Goal: Task Accomplishment & Management: Complete application form

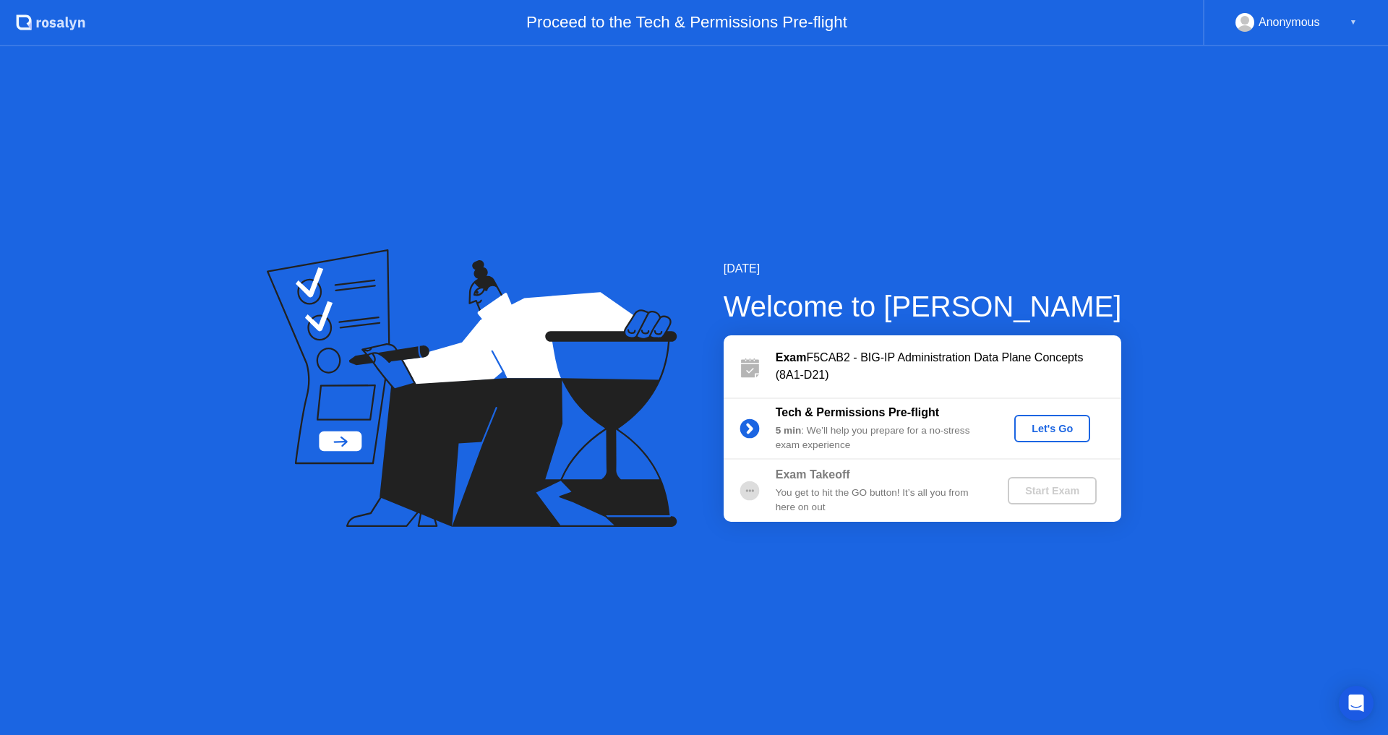
click at [1036, 438] on button "Let's Go" at bounding box center [1052, 428] width 76 height 27
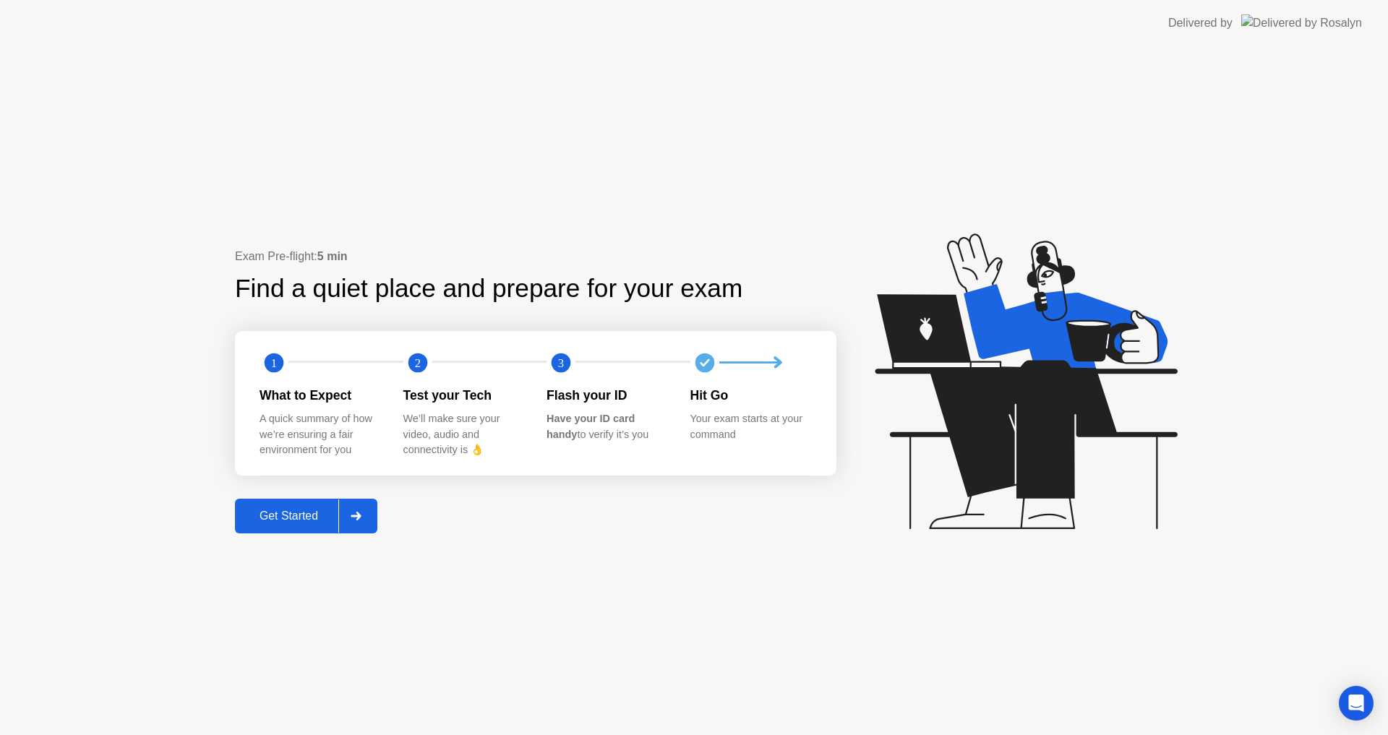
click at [271, 535] on div "Exam Pre-flight: 5 min Find a quiet place and prepare for your exam 1 2 3 What …" at bounding box center [694, 390] width 1388 height 689
click at [287, 521] on div "Get Started" at bounding box center [288, 516] width 99 height 13
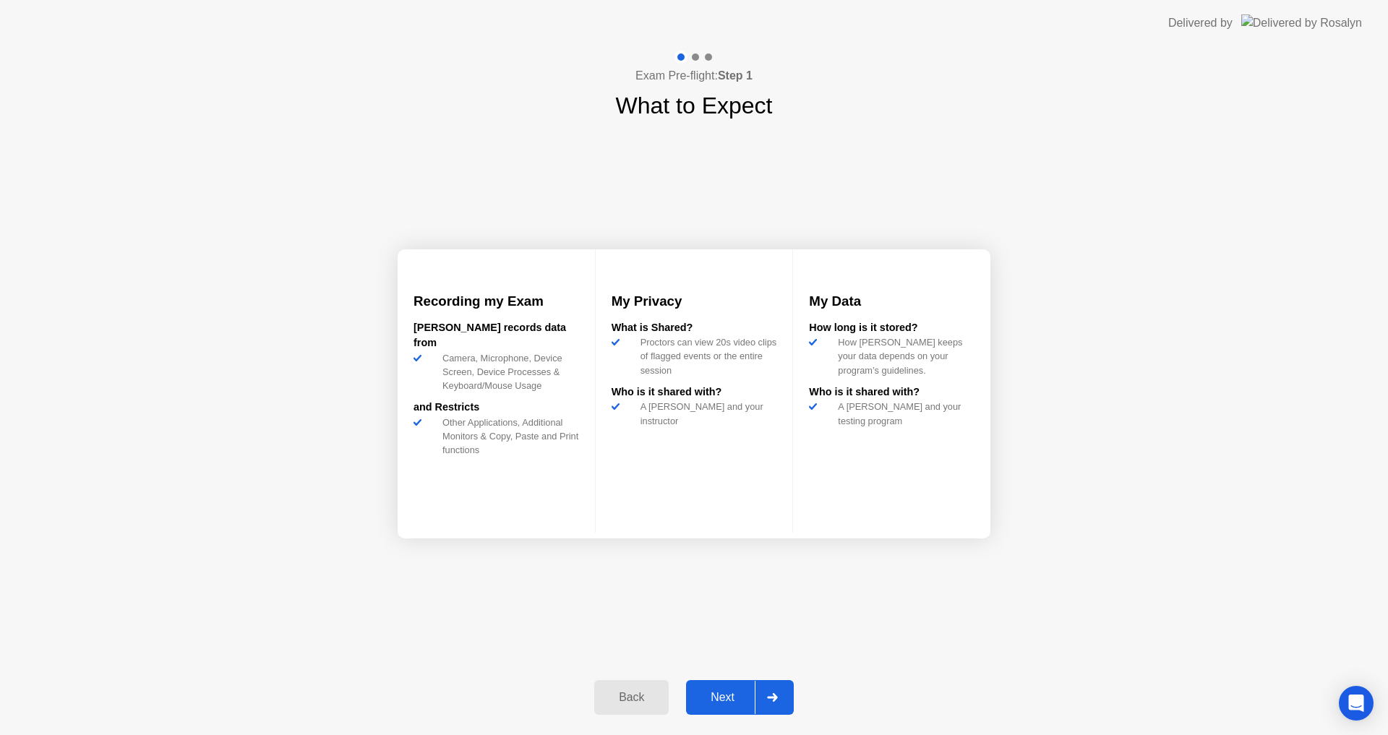
click at [724, 695] on div "Next" at bounding box center [722, 697] width 64 height 13
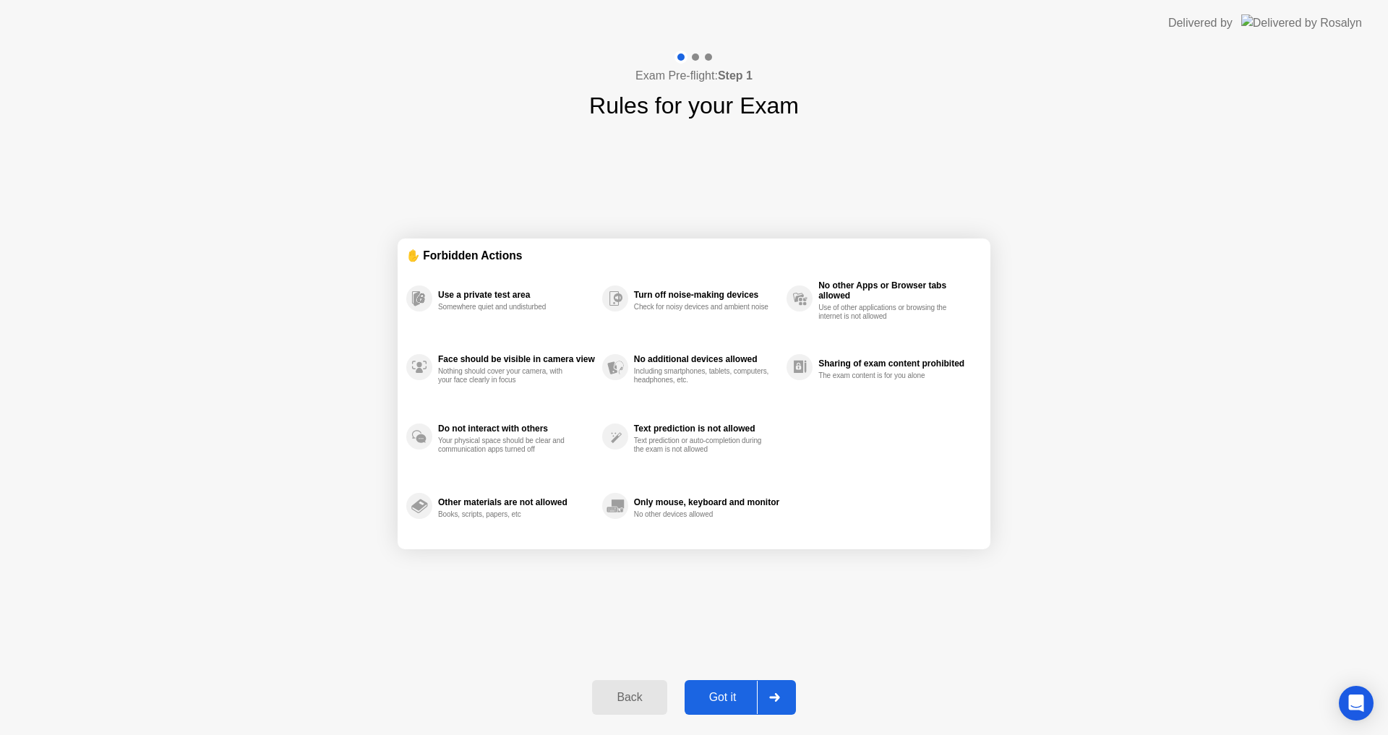
click at [738, 693] on div "Got it" at bounding box center [723, 697] width 68 height 13
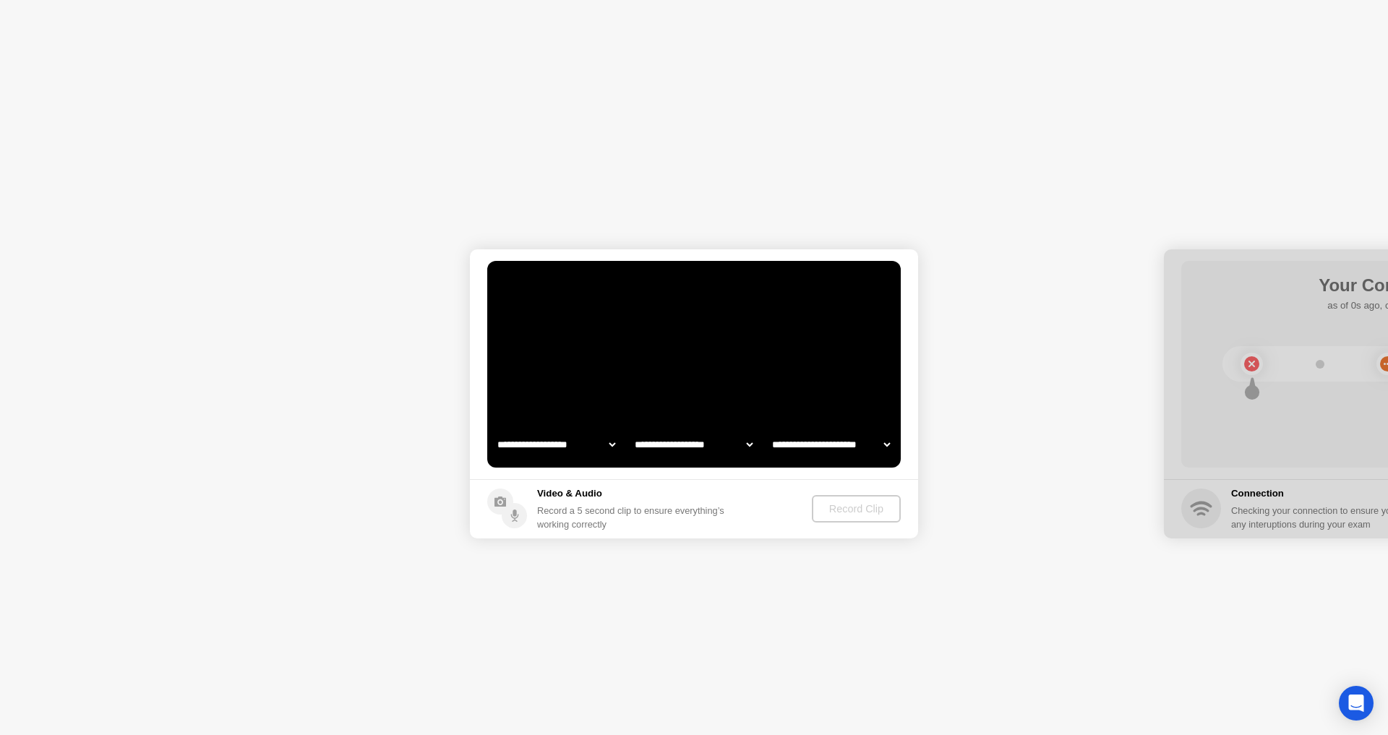
select select "**********"
select select "*******"
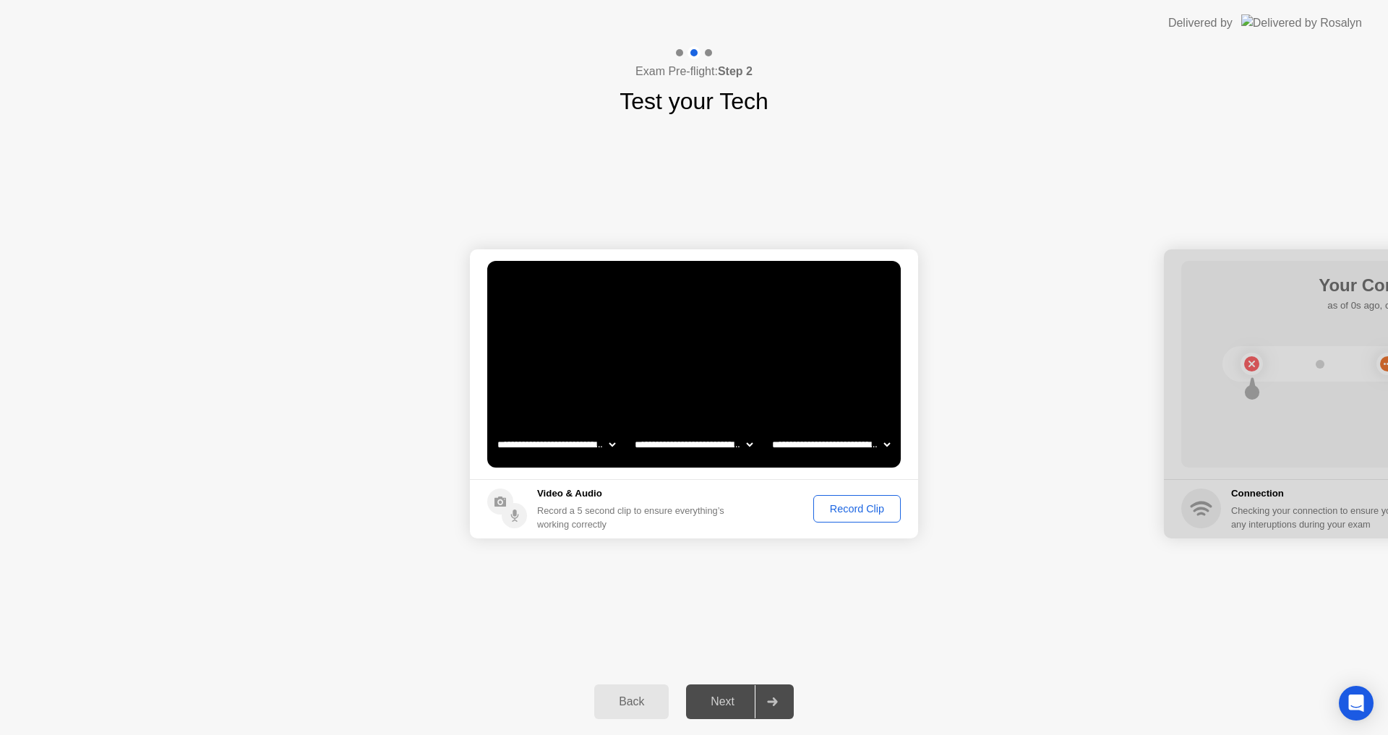
click at [740, 442] on select "**********" at bounding box center [694, 444] width 124 height 29
click at [833, 437] on select "**********" at bounding box center [831, 444] width 124 height 29
select select "**********"
click at [769, 430] on select "**********" at bounding box center [831, 444] width 124 height 29
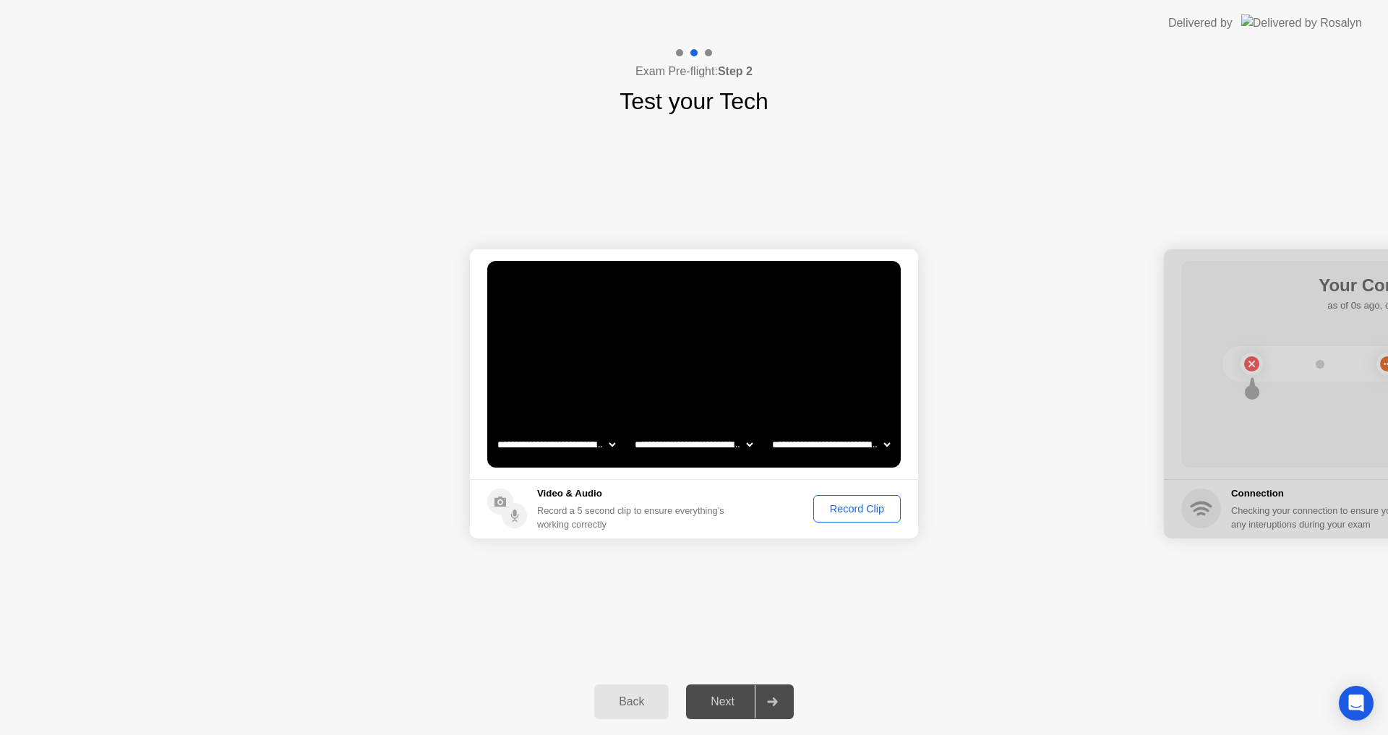
click at [742, 448] on select "**********" at bounding box center [694, 444] width 124 height 29
click at [838, 513] on div "Record Clip" at bounding box center [856, 509] width 77 height 12
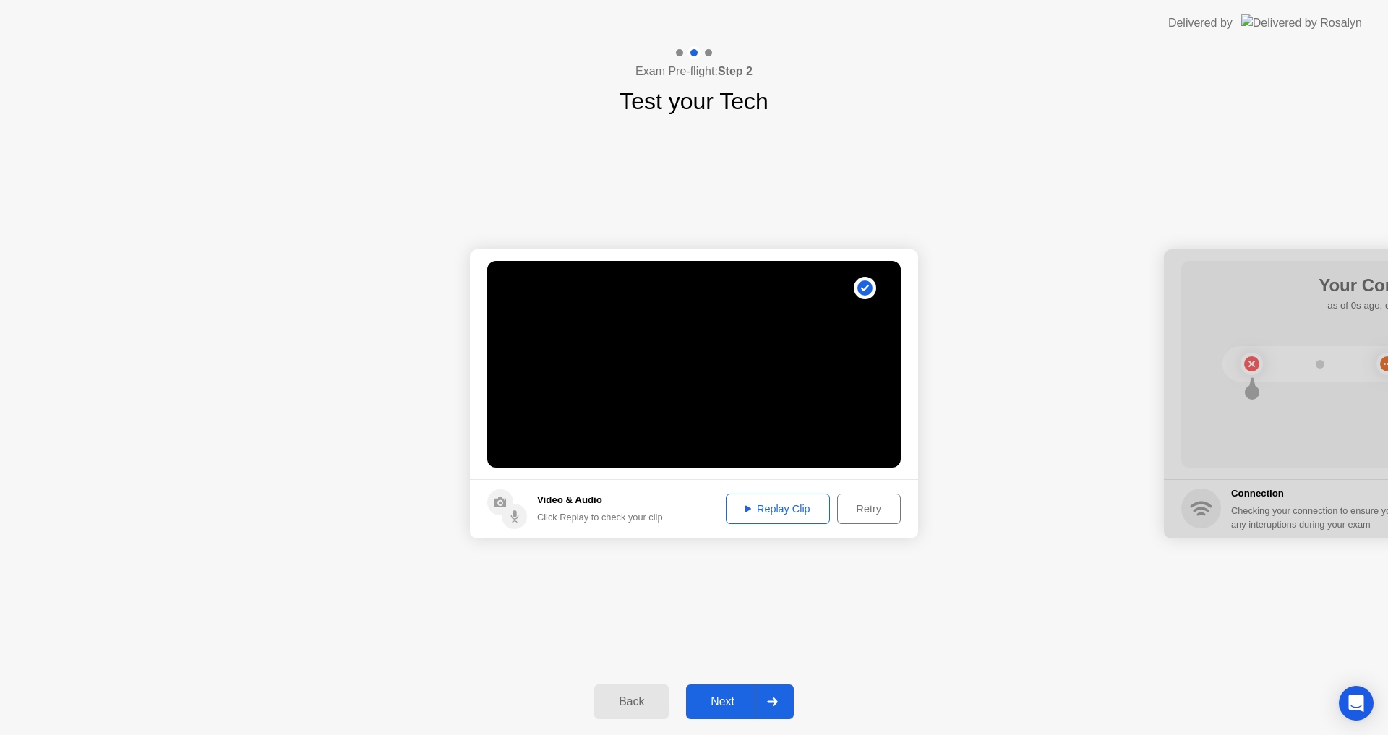
click at [792, 510] on div "Replay Clip" at bounding box center [778, 509] width 94 height 12
click at [729, 700] on div "Next" at bounding box center [722, 701] width 64 height 13
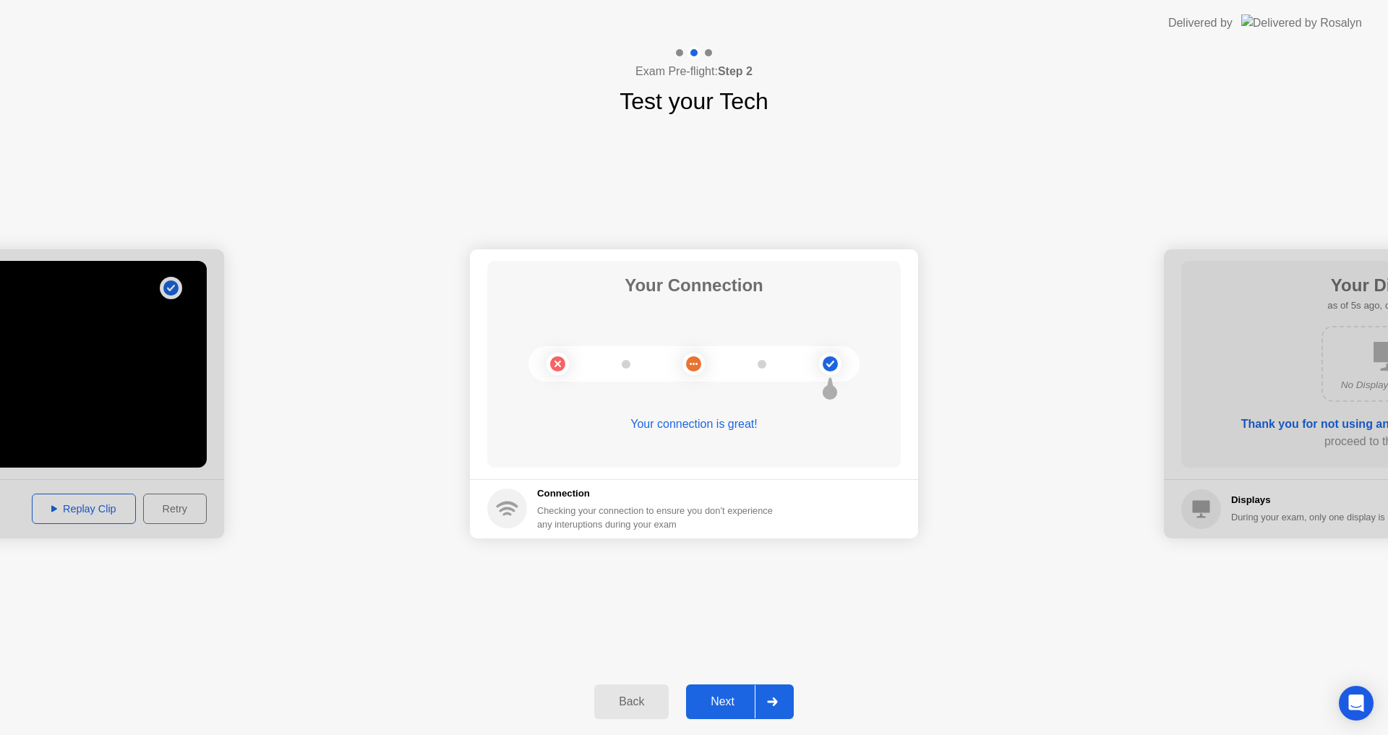
click at [734, 692] on button "Next" at bounding box center [740, 701] width 108 height 35
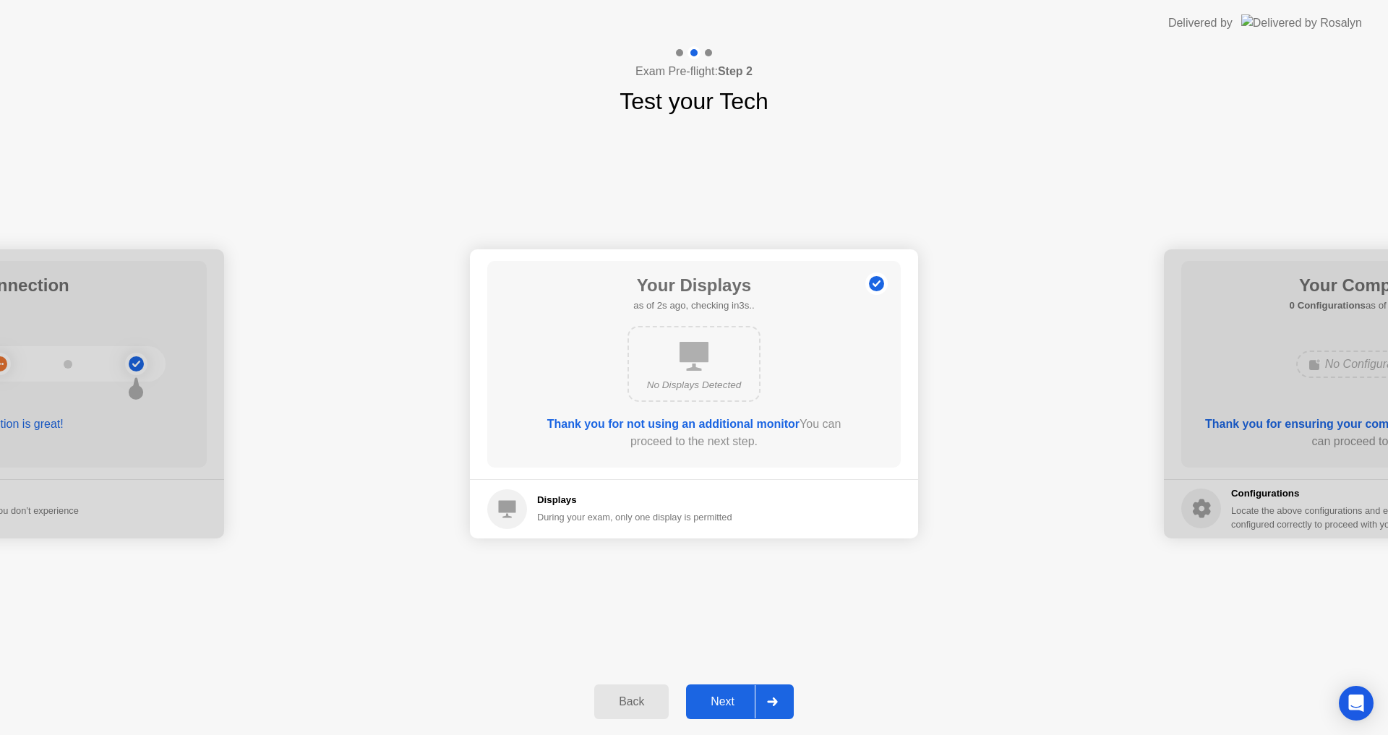
click at [744, 701] on div "Next" at bounding box center [722, 701] width 64 height 13
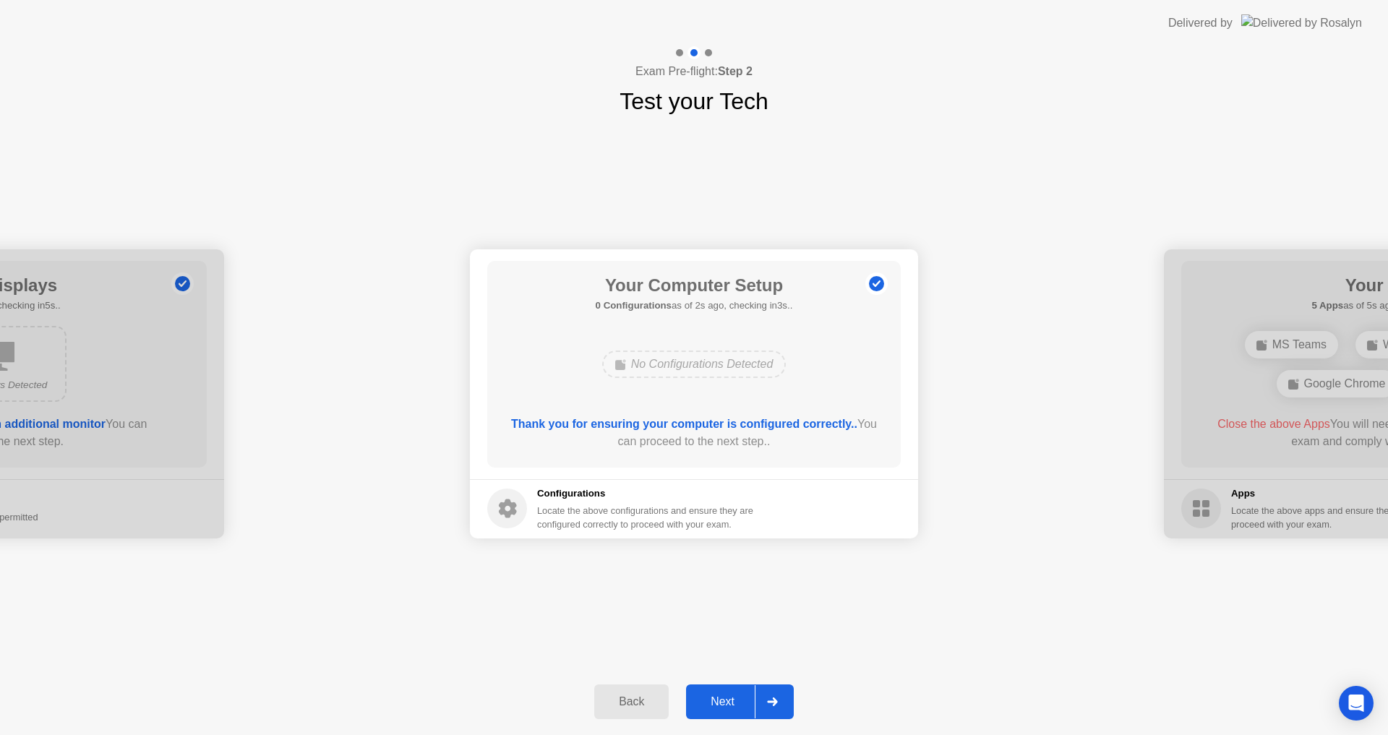
click at [742, 697] on div "Next" at bounding box center [722, 701] width 64 height 13
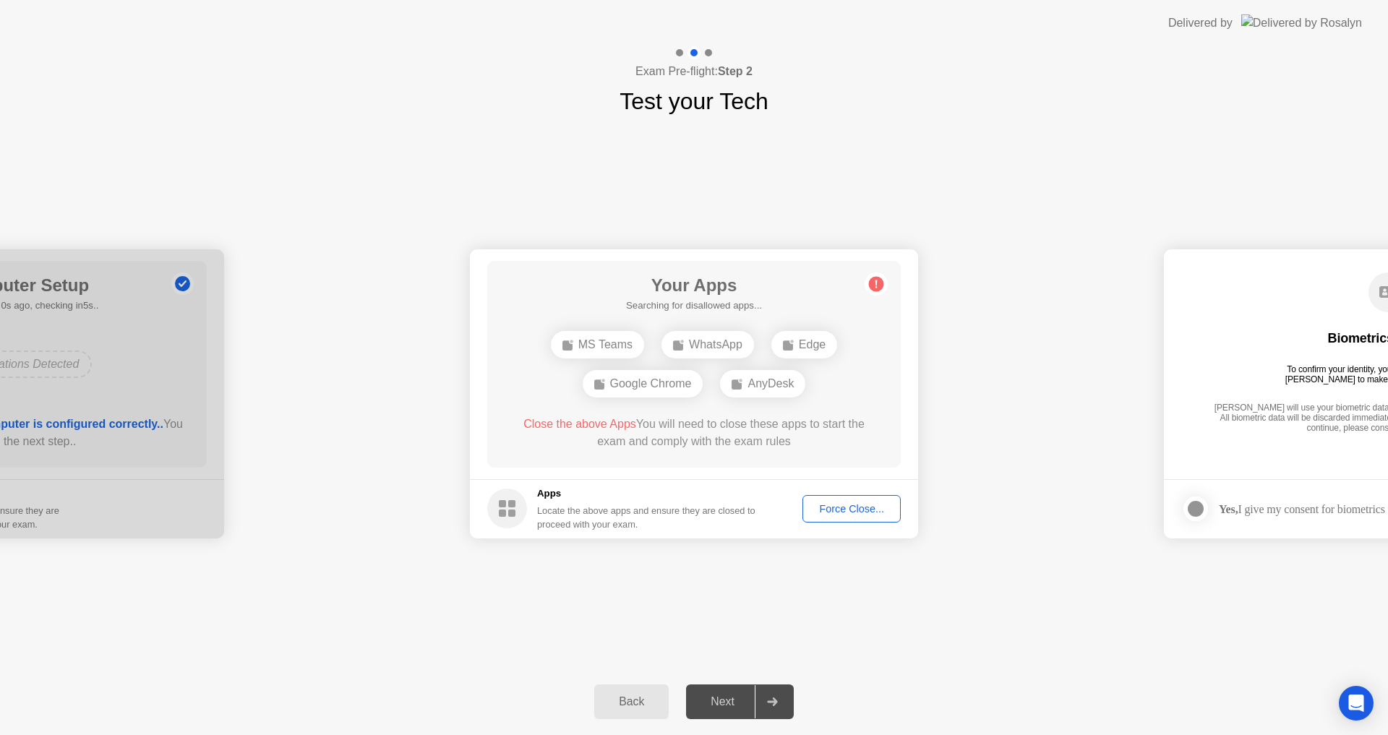
click at [841, 503] on div "Force Close..." at bounding box center [851, 509] width 88 height 12
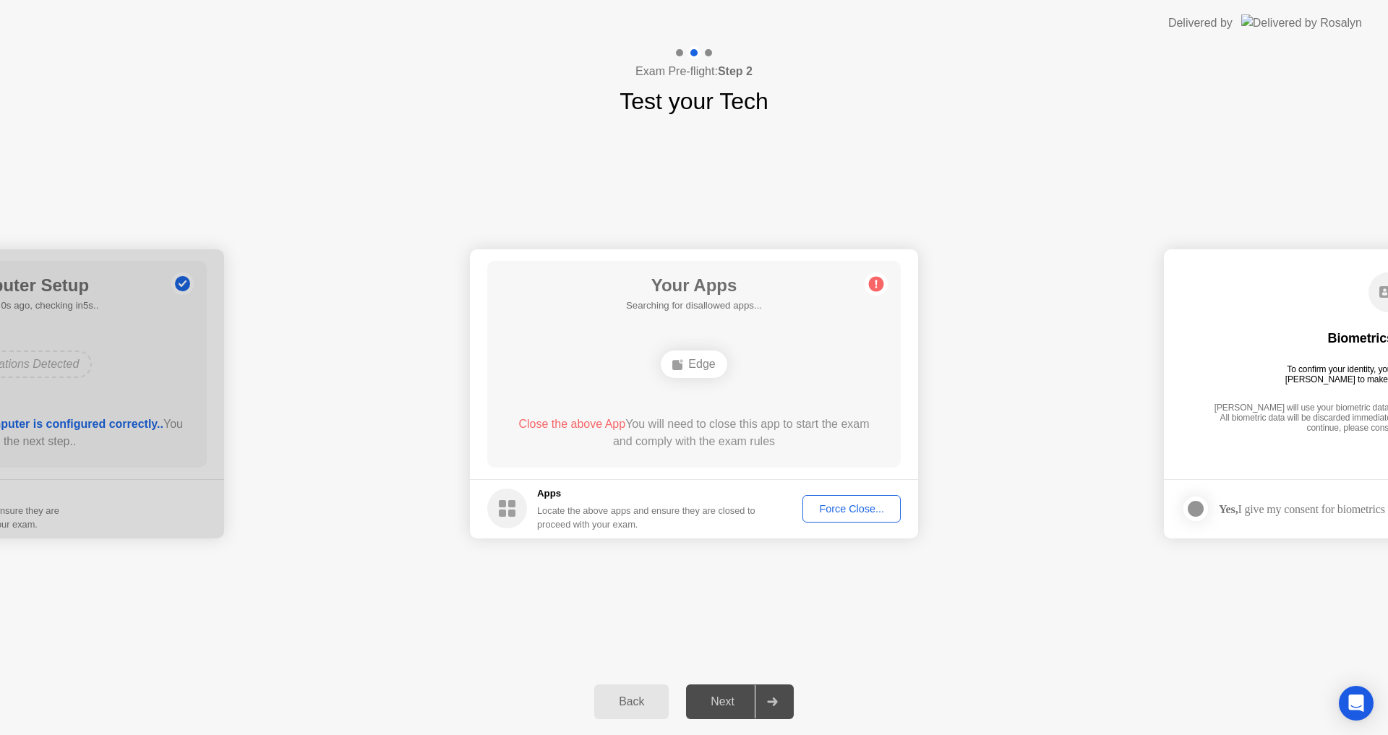
click at [865, 503] on div "Force Close..." at bounding box center [851, 509] width 88 height 12
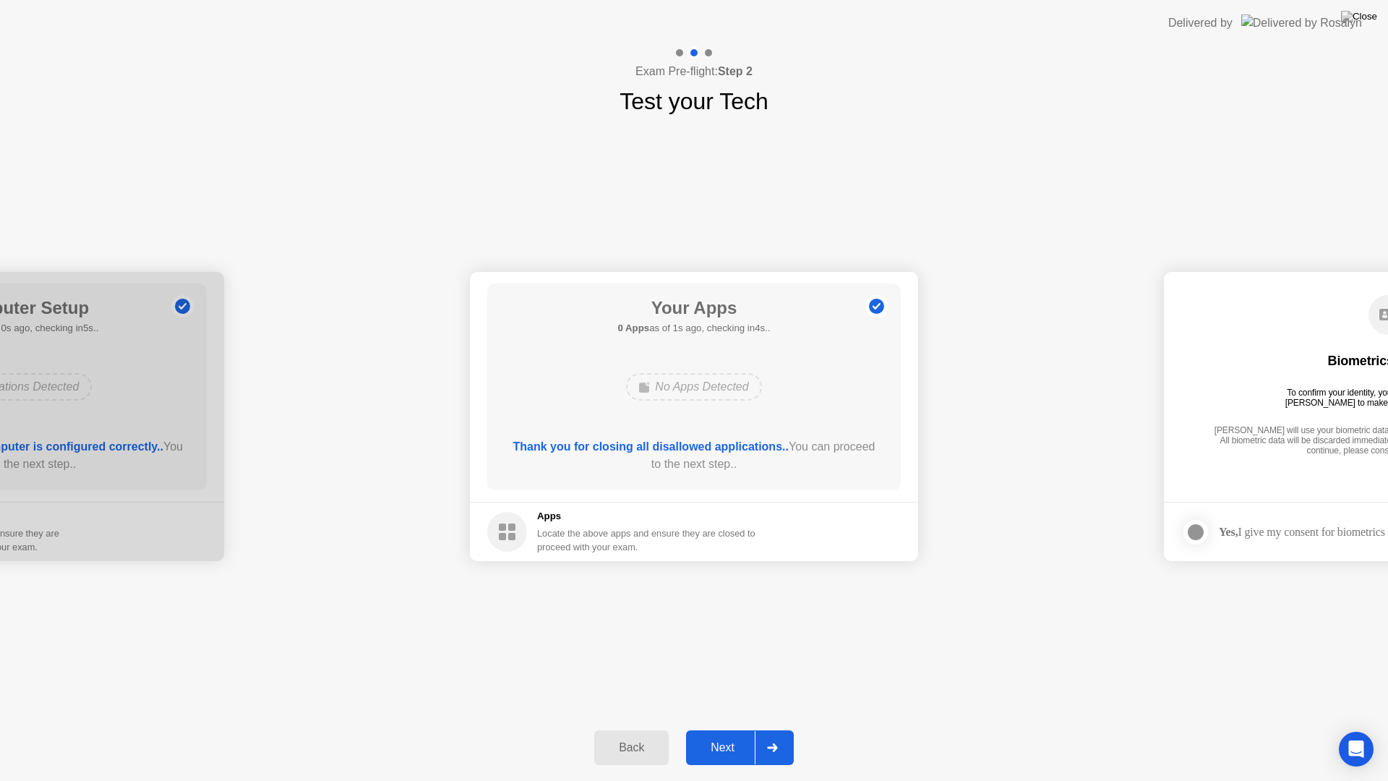
click at [808, 665] on div "**********" at bounding box center [694, 417] width 1388 height 596
click at [728, 734] on div "Next" at bounding box center [722, 747] width 64 height 13
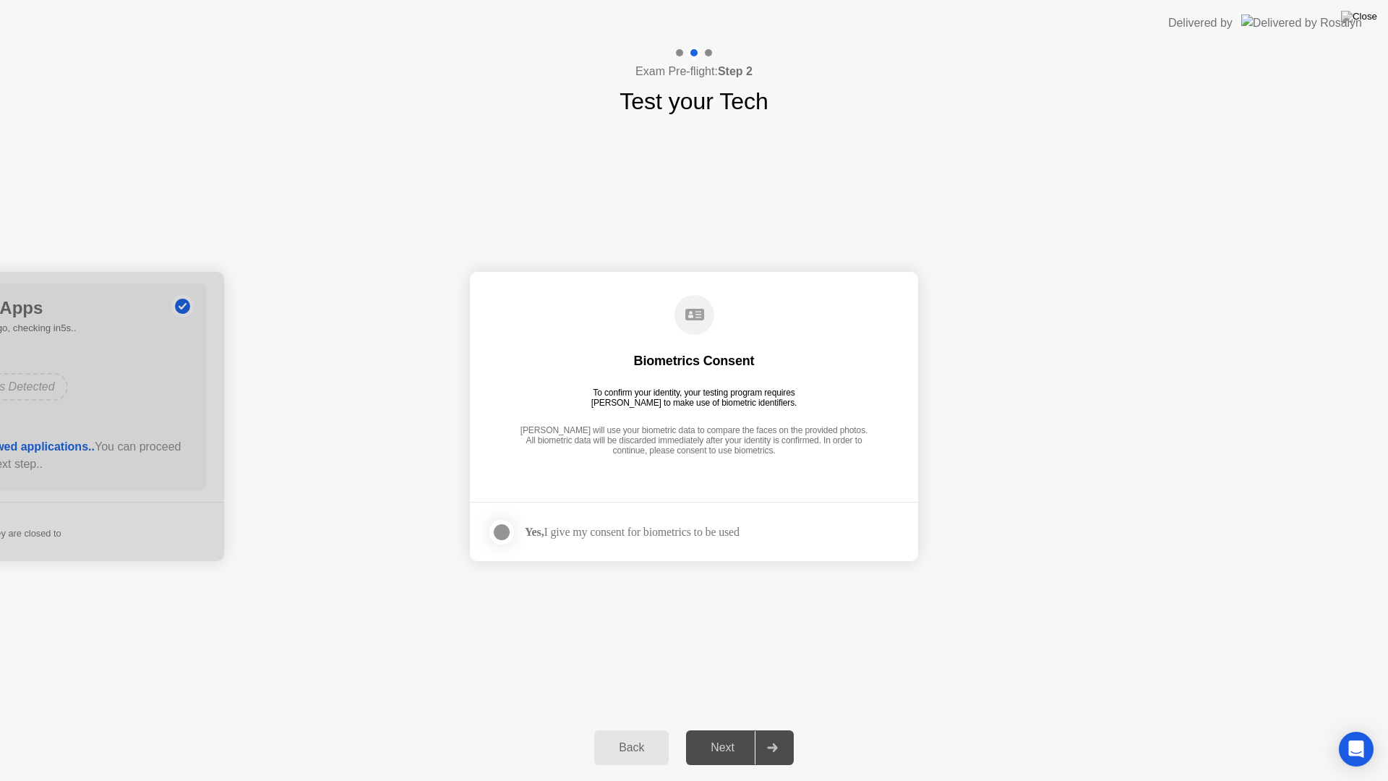
click at [579, 536] on div "Yes, I give my consent for biometrics to be used" at bounding box center [632, 532] width 215 height 14
click at [515, 533] on label at bounding box center [506, 532] width 38 height 29
click at [720, 734] on button "Next" at bounding box center [740, 747] width 108 height 35
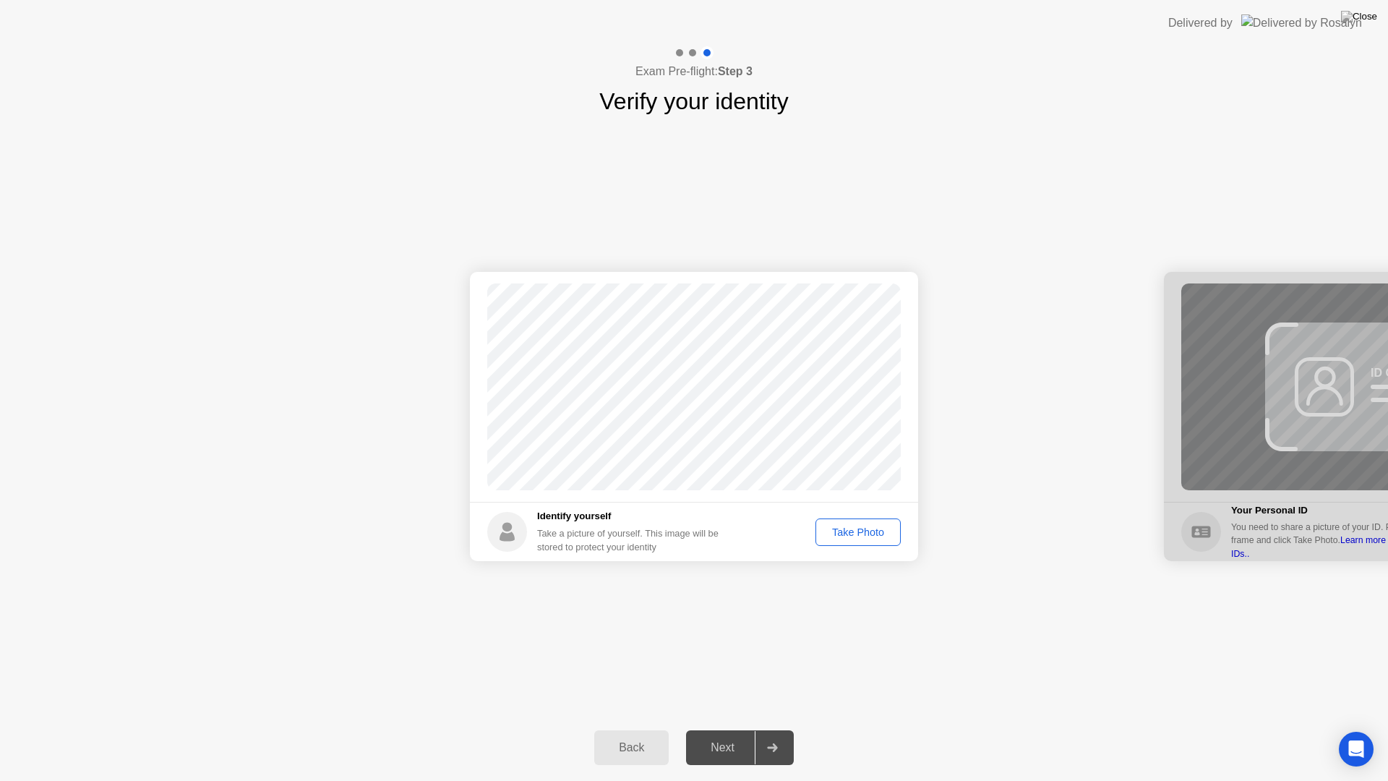
click at [851, 530] on div "Take Photo" at bounding box center [857, 532] width 75 height 12
click at [741, 734] on div "Next" at bounding box center [722, 747] width 64 height 13
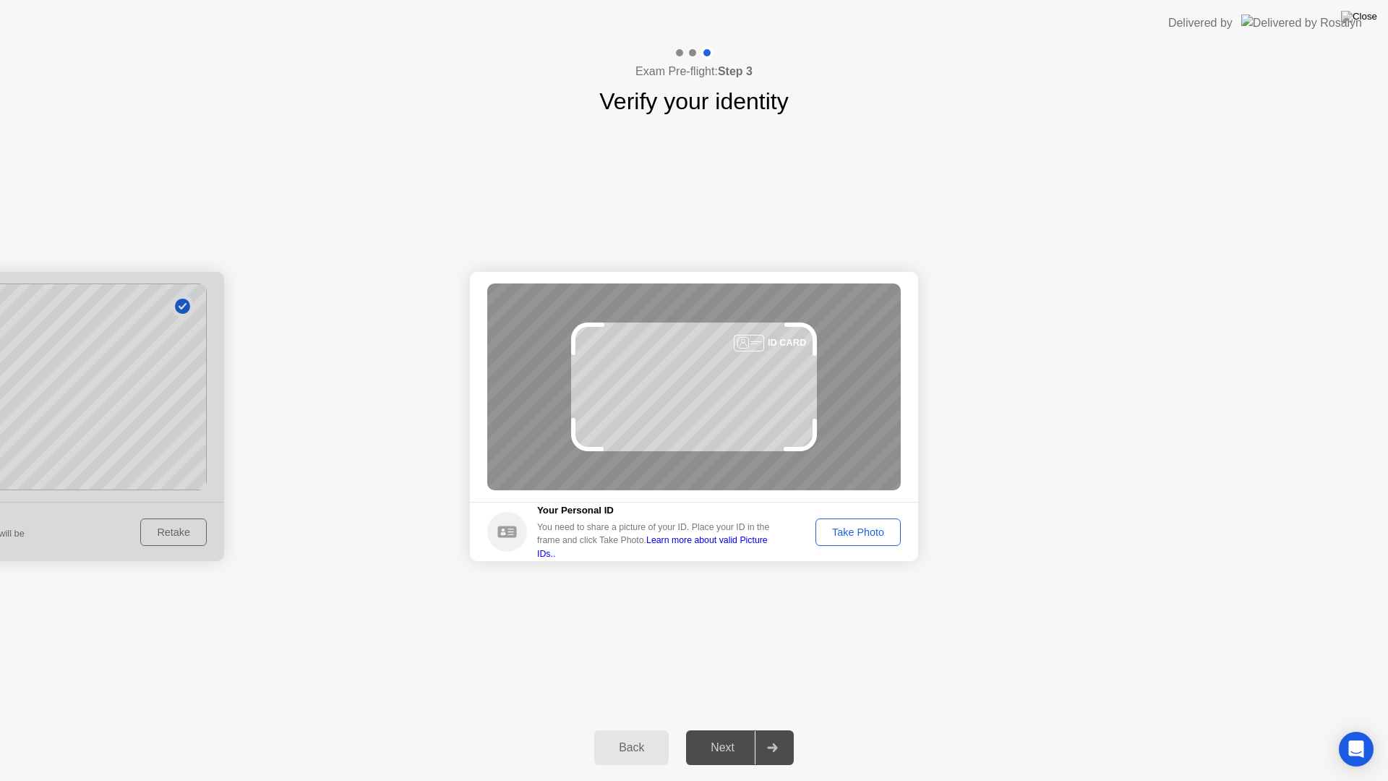
click at [862, 531] on div "Take Photo" at bounding box center [857, 532] width 75 height 12
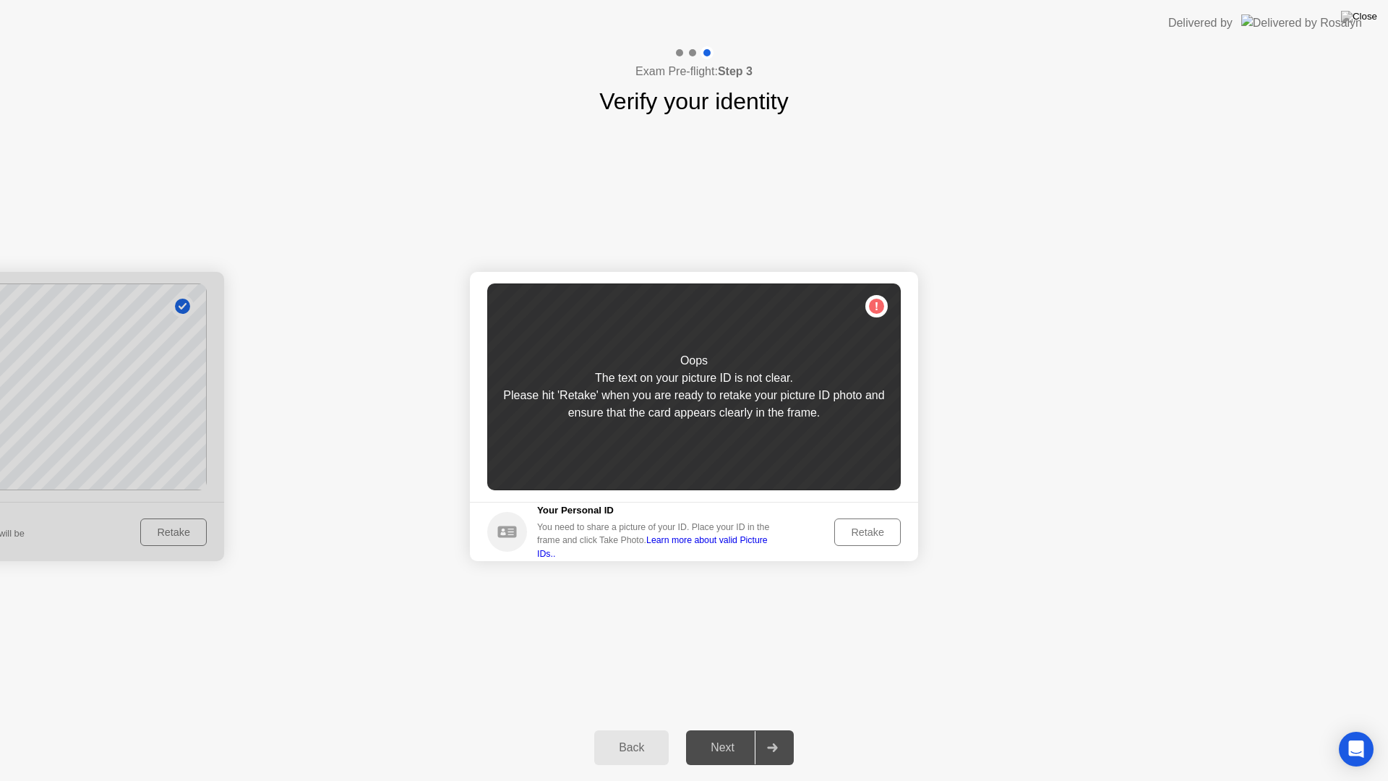
click at [879, 522] on button "Retake" at bounding box center [867, 531] width 66 height 27
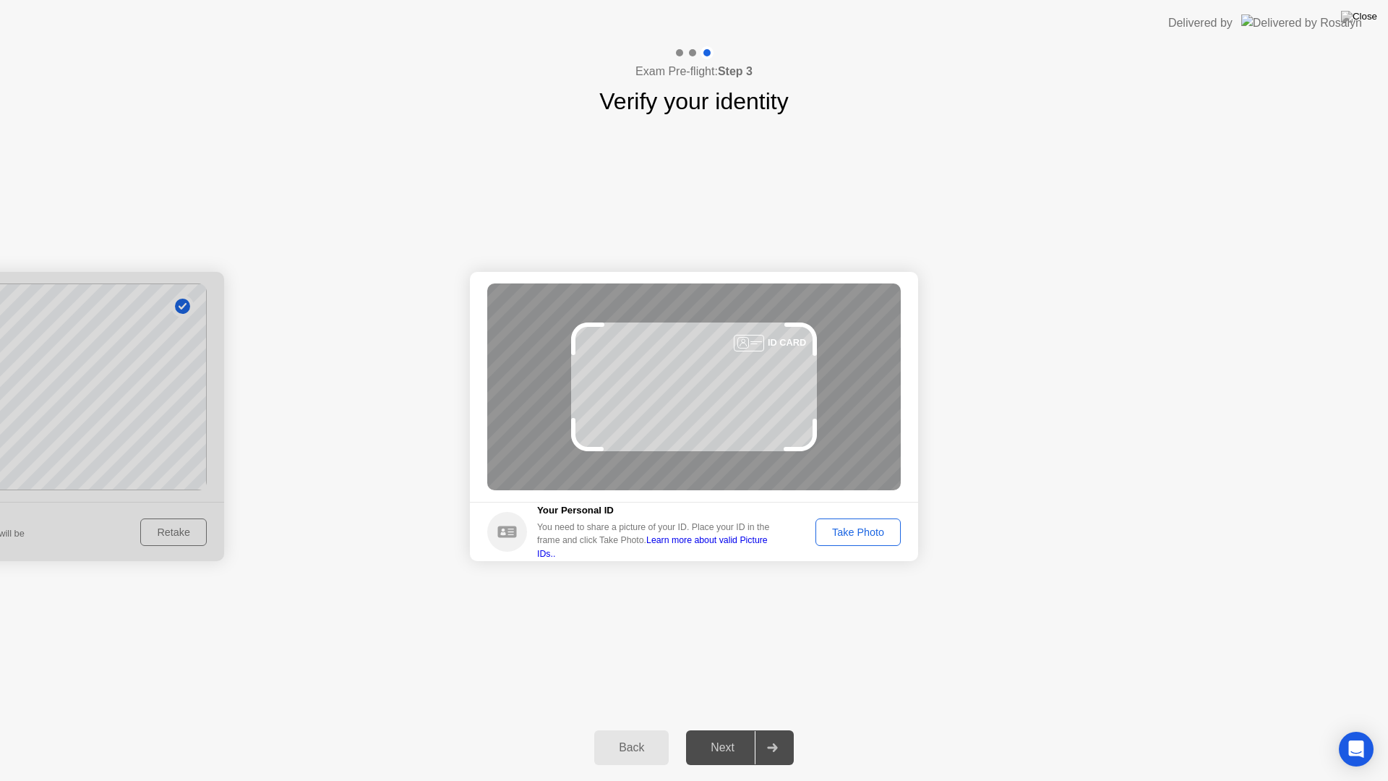
click at [877, 526] on div "Take Photo" at bounding box center [857, 532] width 75 height 12
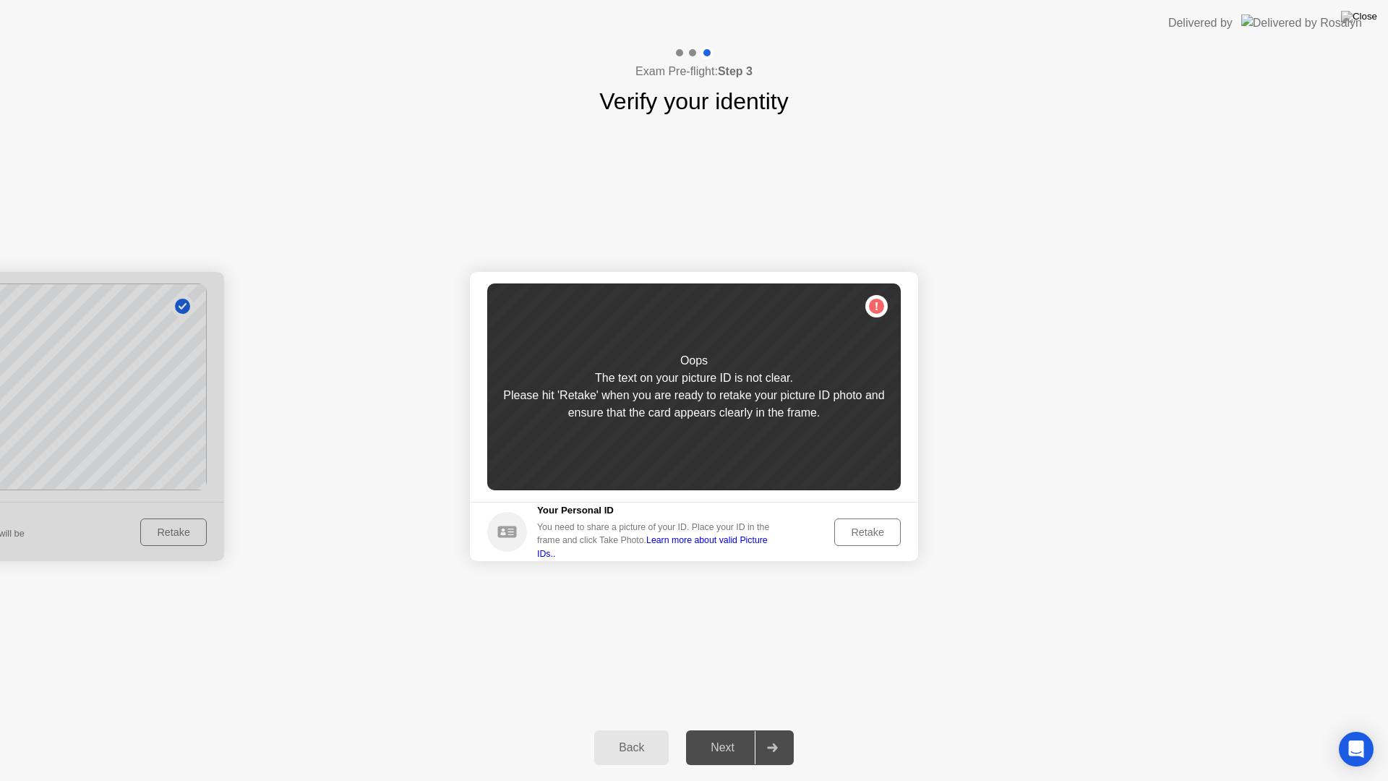
click at [880, 540] on button "Retake" at bounding box center [867, 531] width 66 height 27
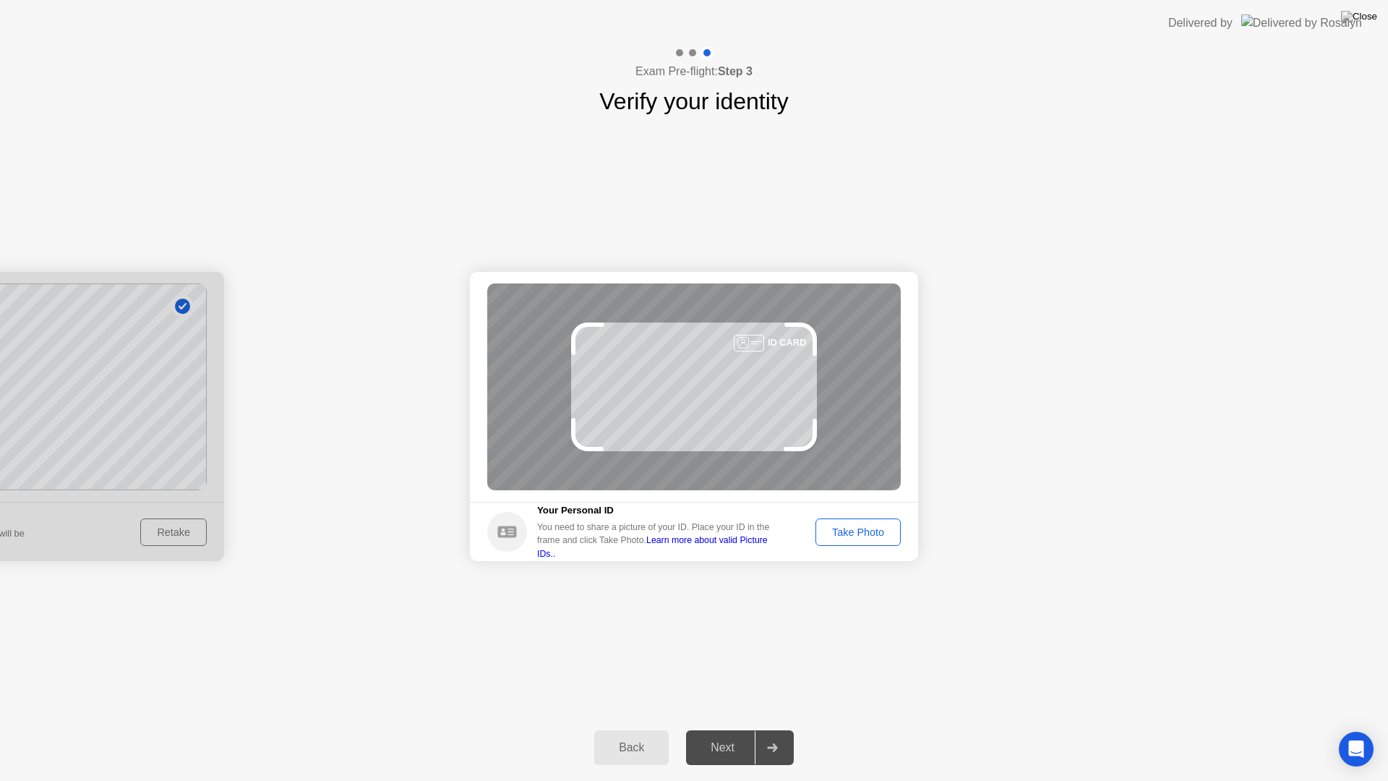
click at [859, 535] on div "Take Photo" at bounding box center [857, 532] width 75 height 12
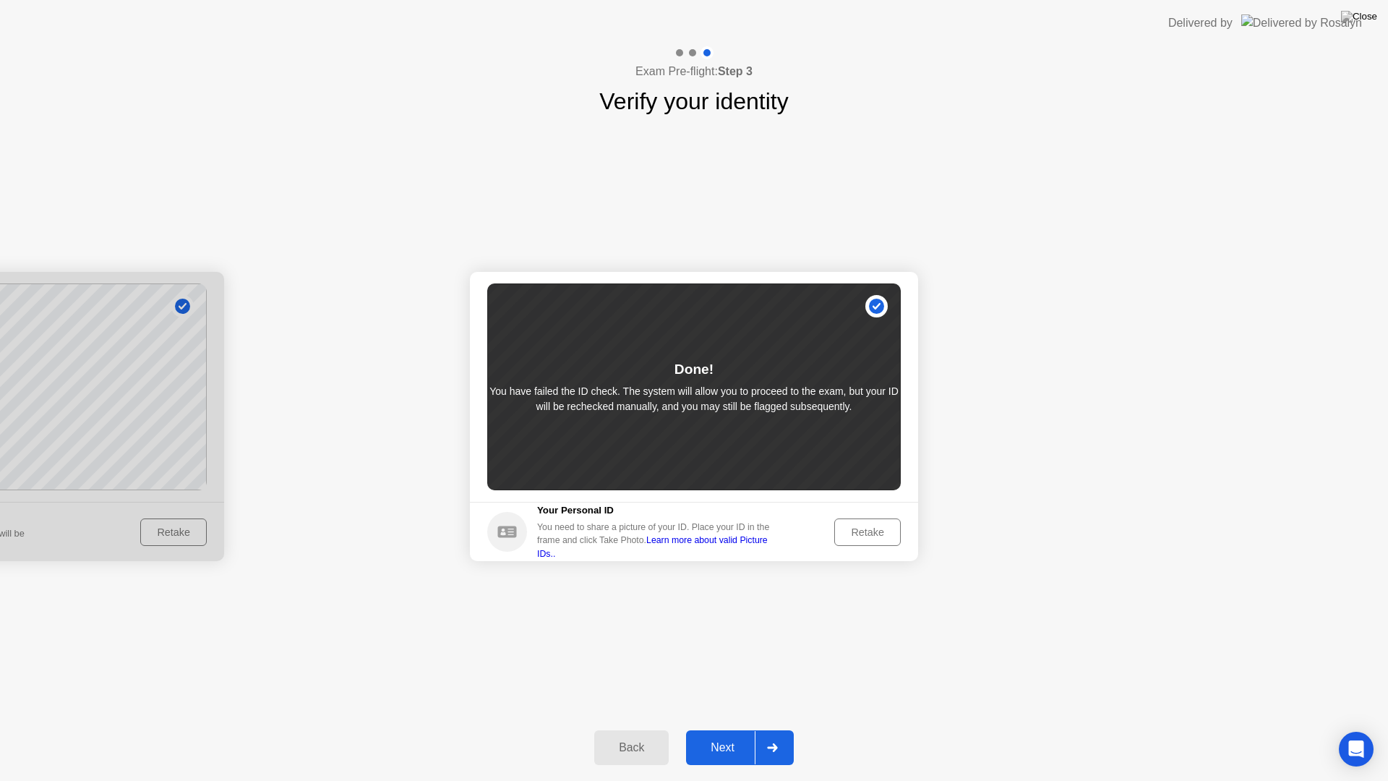
click at [875, 533] on div "Retake" at bounding box center [867, 532] width 56 height 12
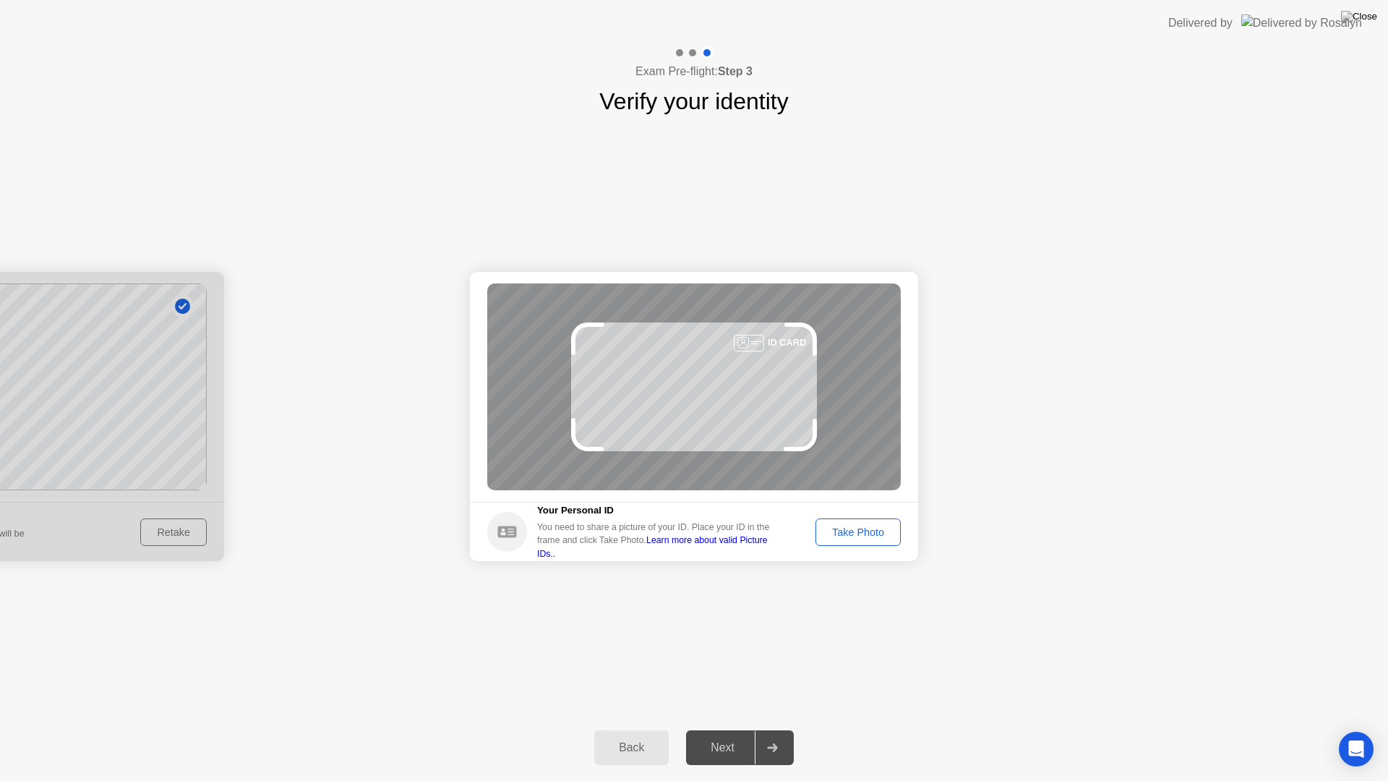
click at [871, 531] on div "Take Photo" at bounding box center [857, 532] width 75 height 12
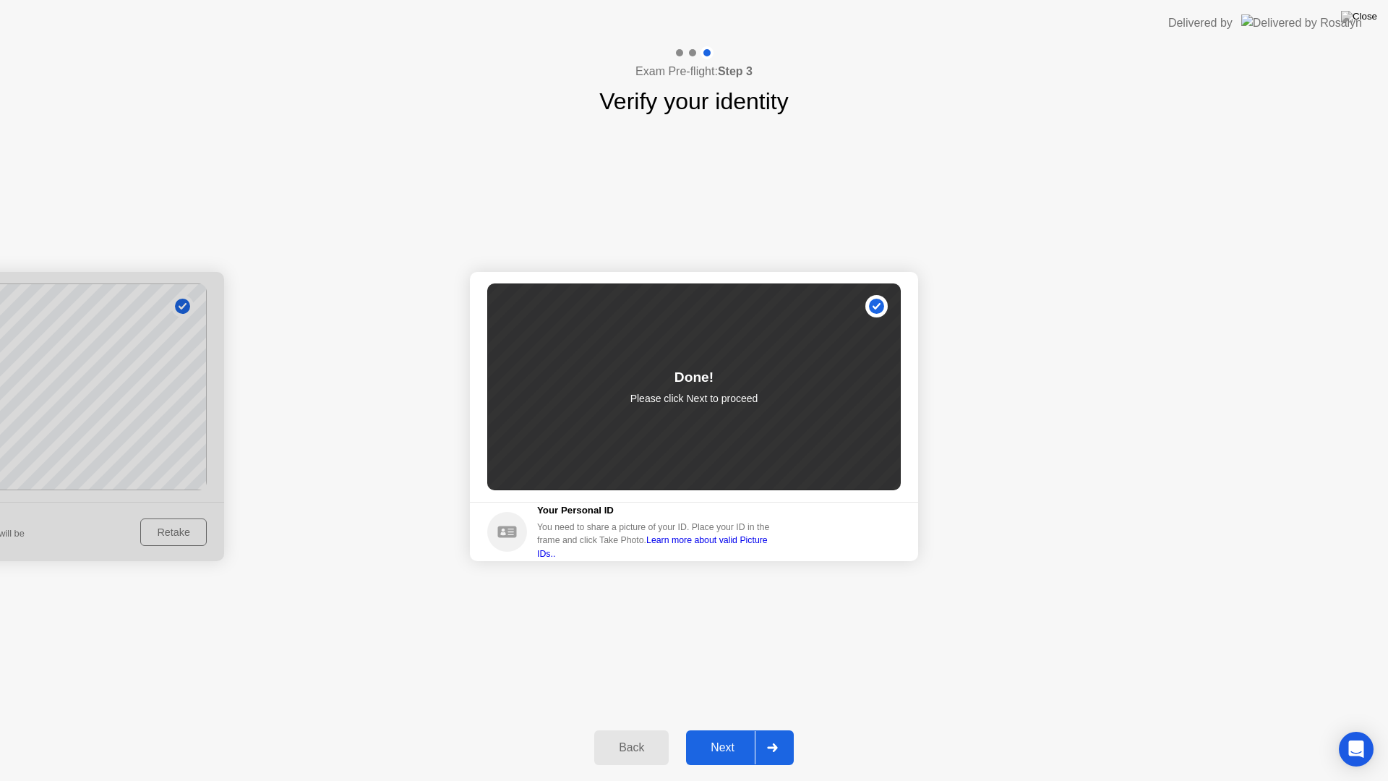
click at [737, 734] on div "Next" at bounding box center [722, 747] width 64 height 13
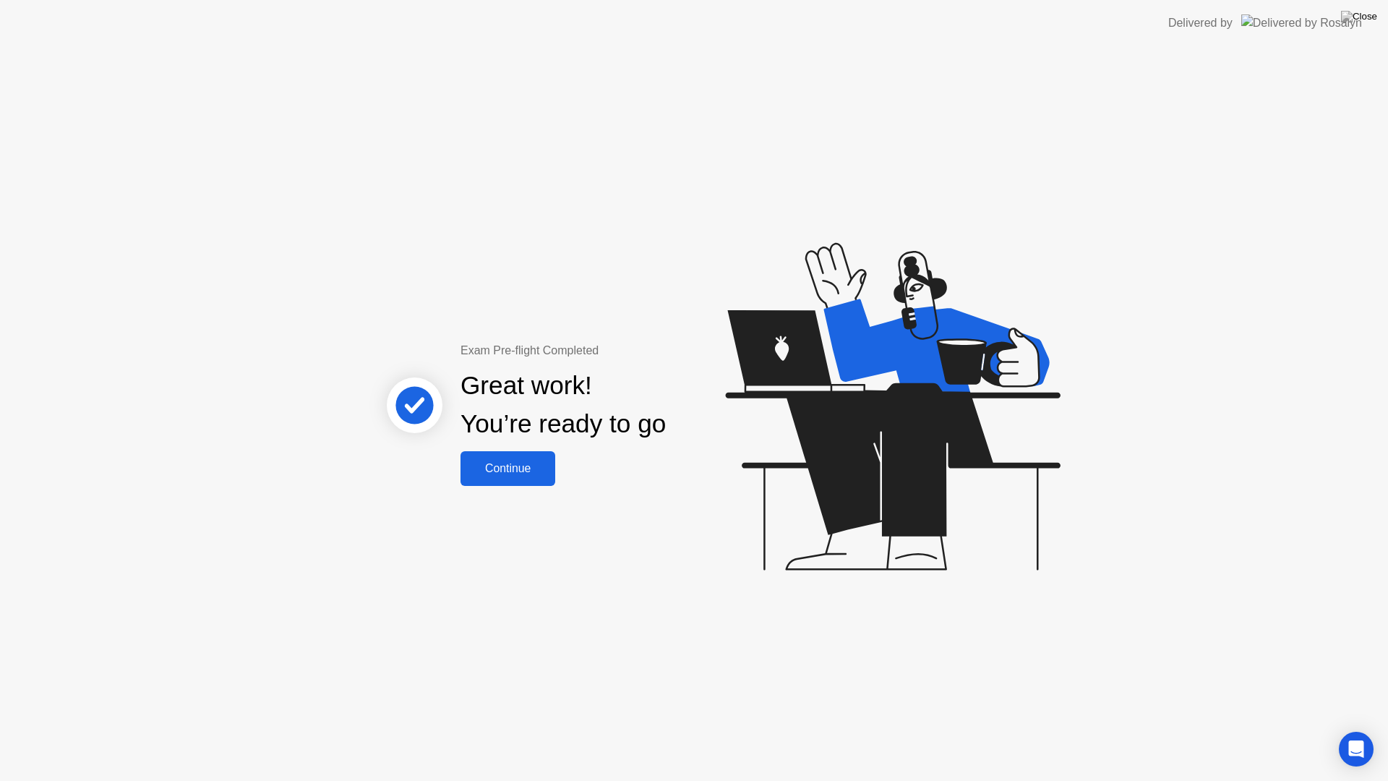
click at [521, 482] on button "Continue" at bounding box center [507, 468] width 95 height 35
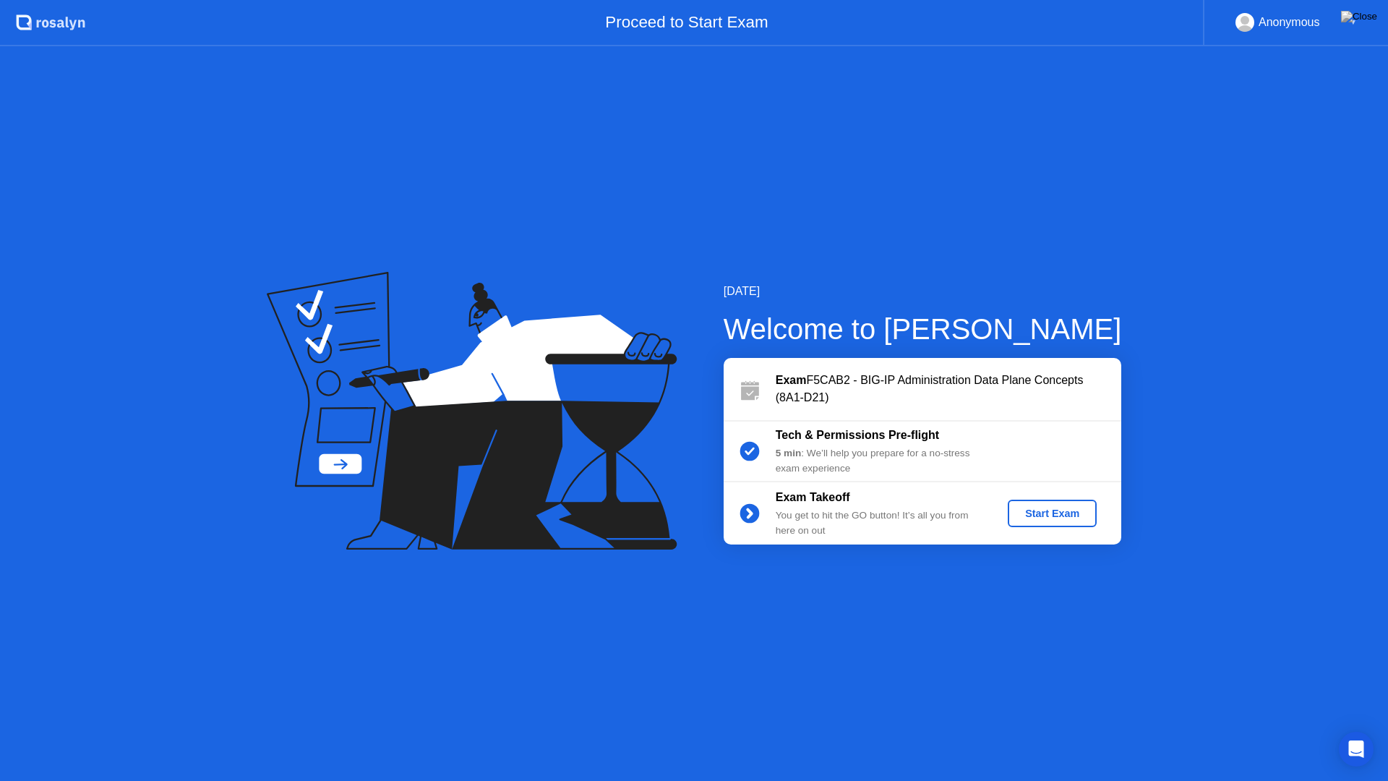
click at [1059, 512] on div "Start Exam" at bounding box center [1051, 513] width 77 height 12
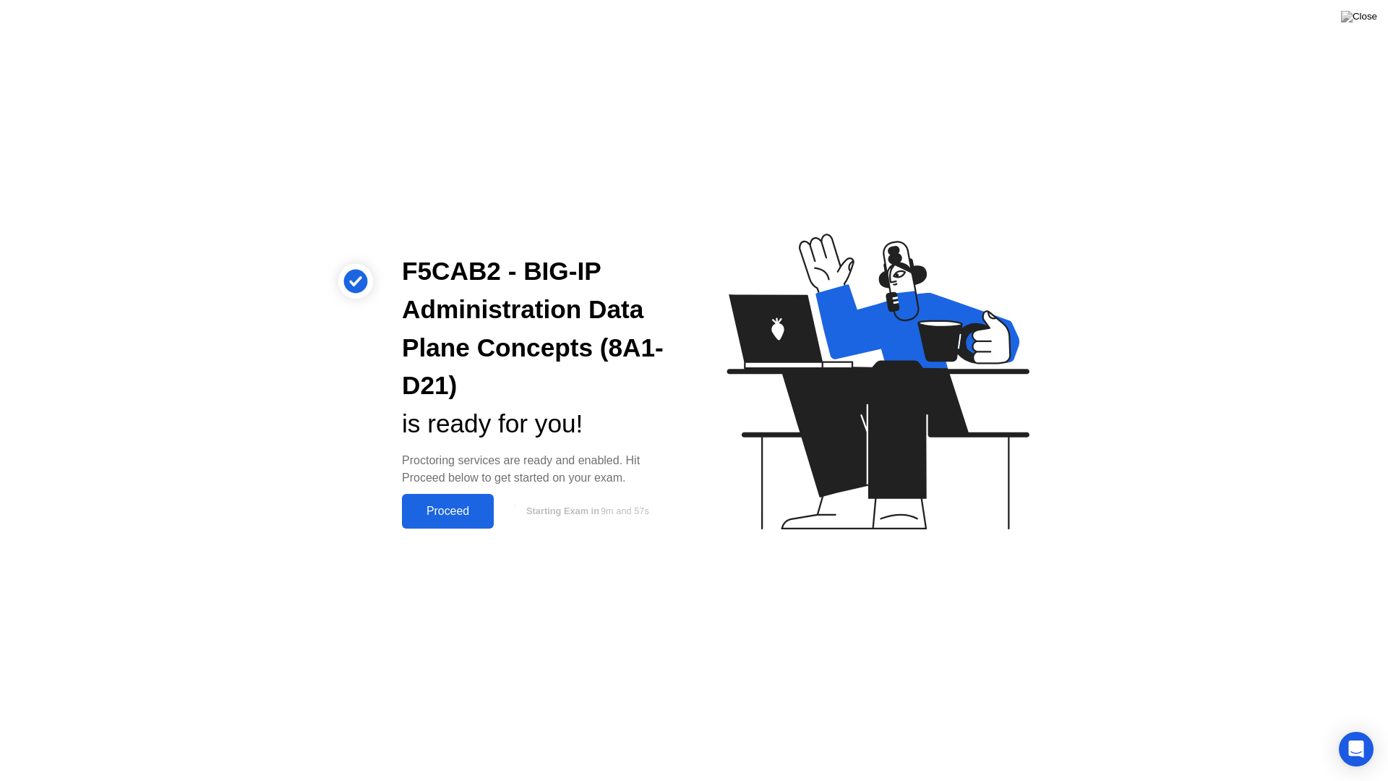
click at [452, 518] on div "Proceed" at bounding box center [447, 510] width 83 height 13
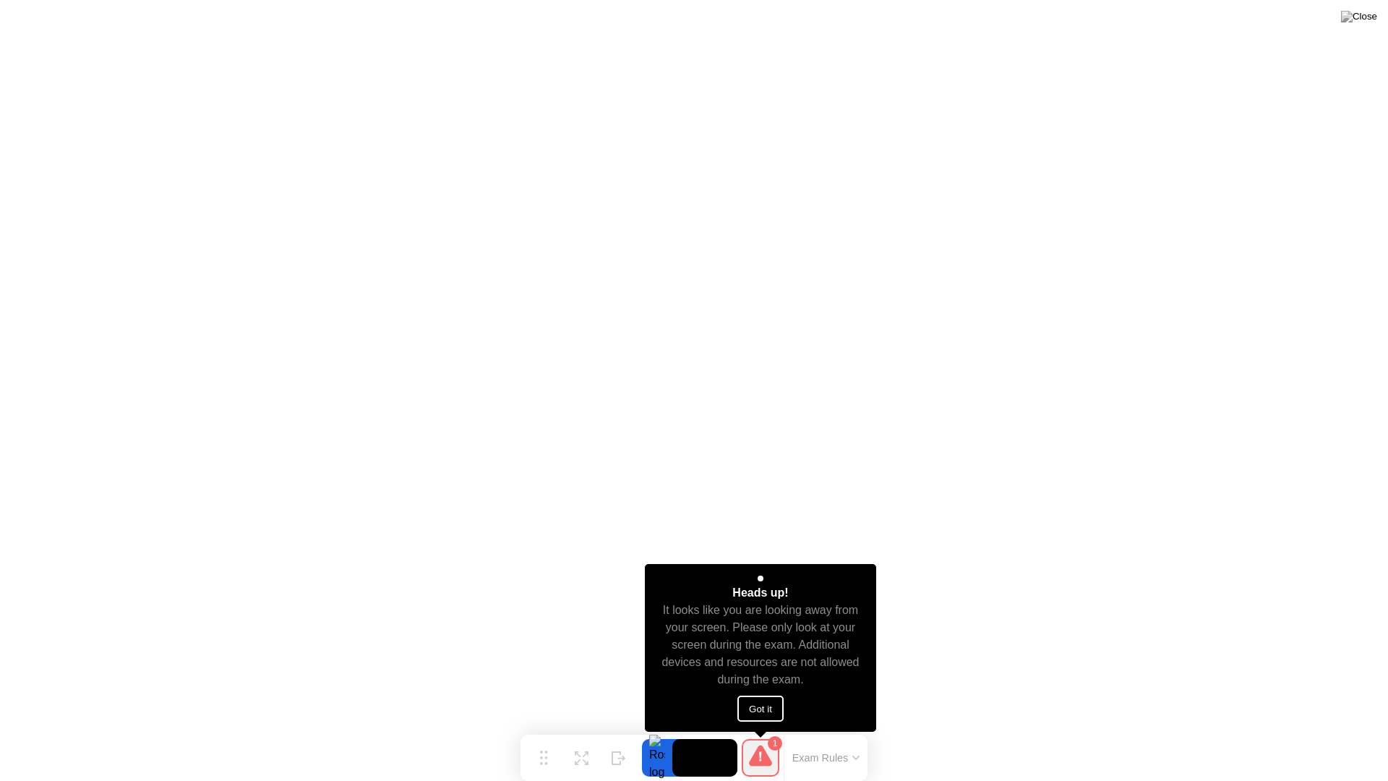
click at [755, 705] on button "Got it" at bounding box center [760, 708] width 46 height 26
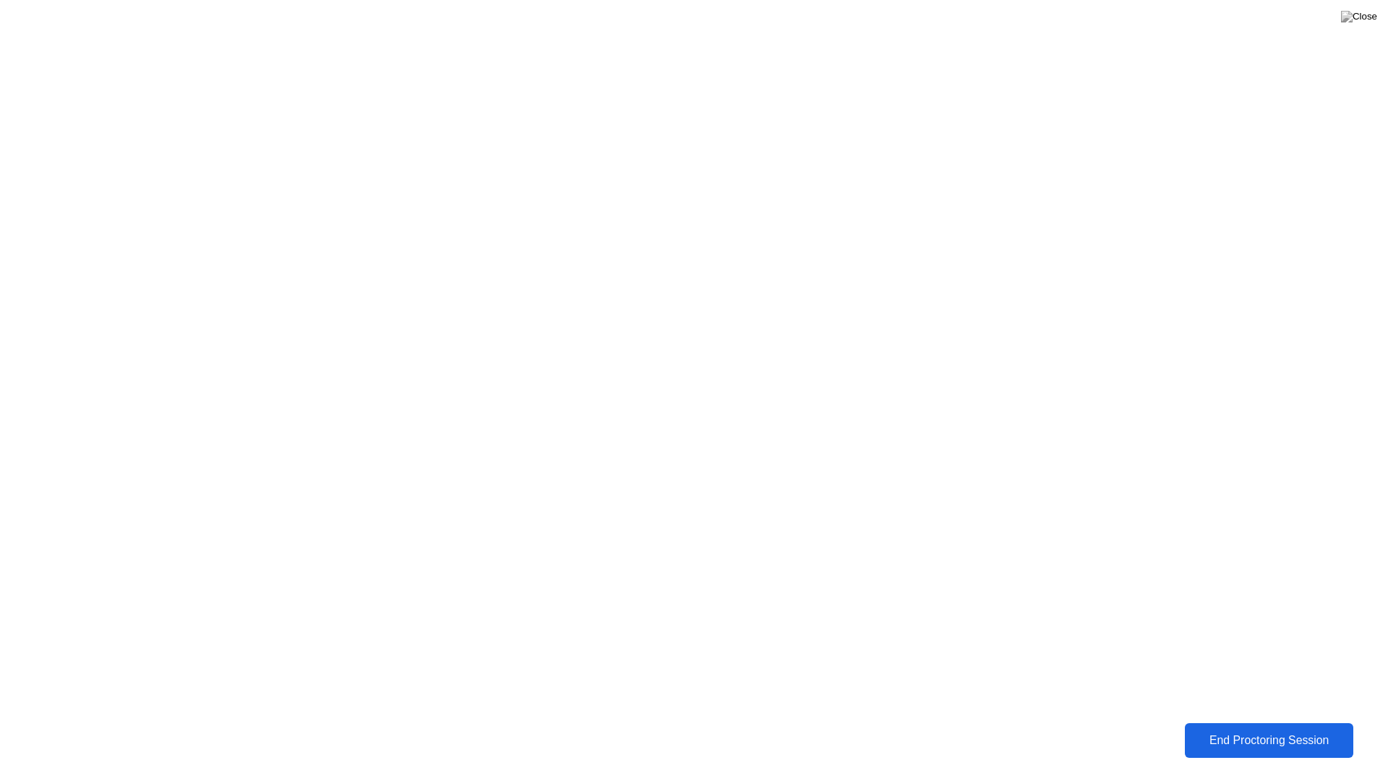
click at [1247, 734] on div "End Proctoring Session" at bounding box center [1268, 740] width 160 height 13
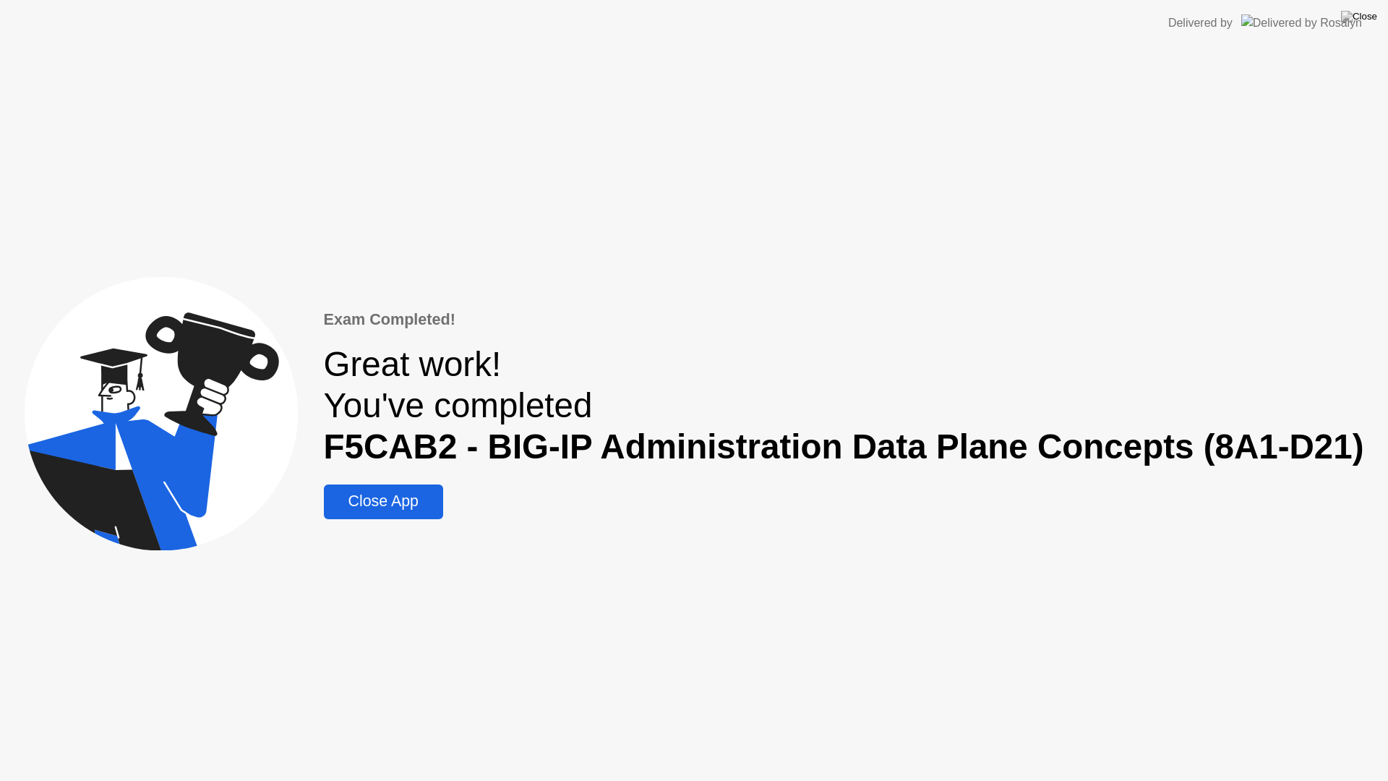
click at [384, 513] on button "Close App" at bounding box center [383, 501] width 119 height 35
